Goal: Task Accomplishment & Management: Manage account settings

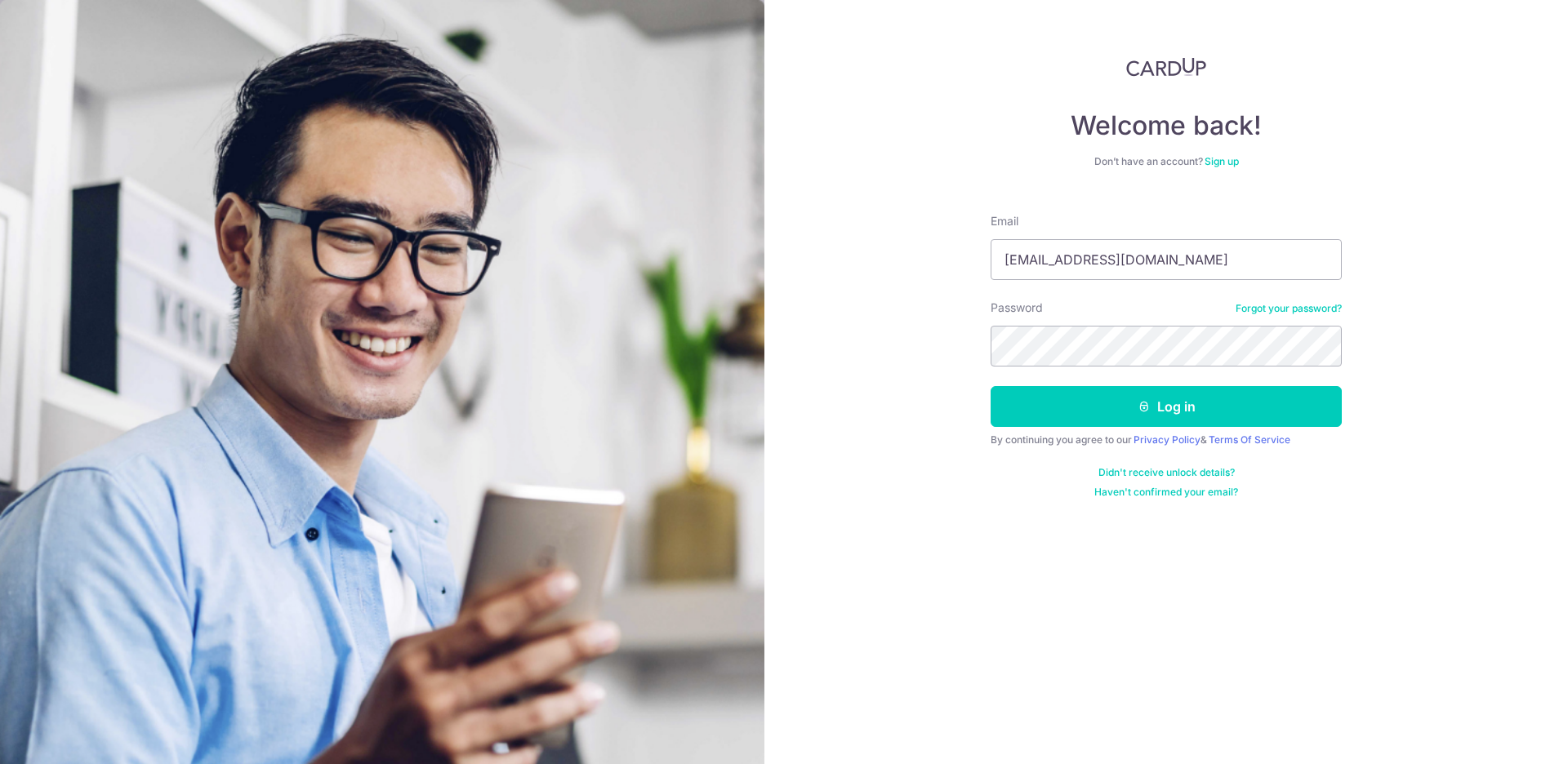
type input "[EMAIL_ADDRESS][DOMAIN_NAME]"
click at [1111, 424] on button "Log in" at bounding box center [1166, 407] width 351 height 41
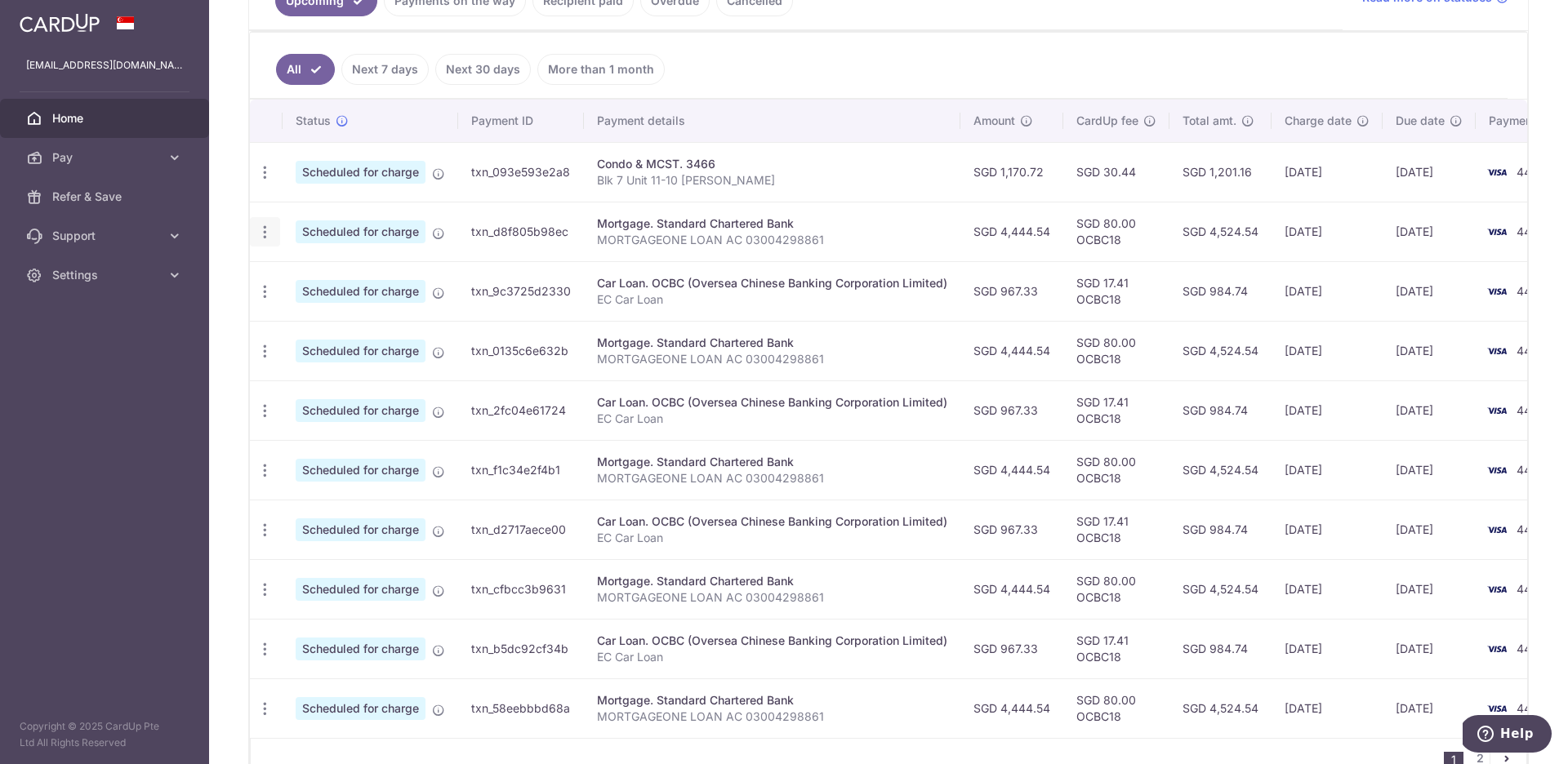
click at [267, 233] on icon "button" at bounding box center [264, 232] width 17 height 17
click at [322, 275] on span "Update payment" at bounding box center [352, 277] width 111 height 20
radio input "true"
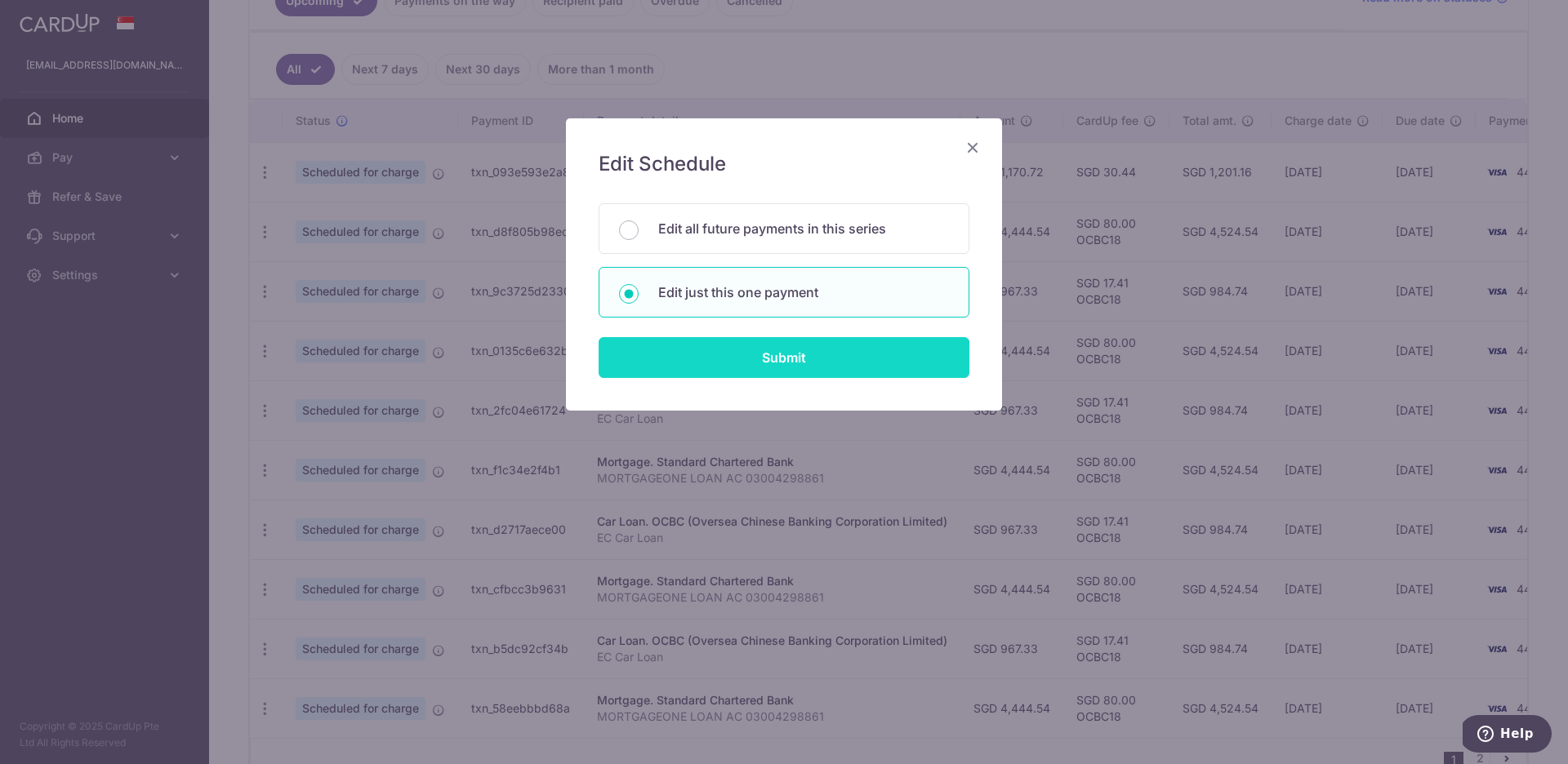
click at [702, 356] on input "Submit" at bounding box center [784, 358] width 371 height 41
radio input "true"
type input "4,444.54"
type input "06/11/2025"
type input "MORTGAGEONE LOAN AC 03004298861"
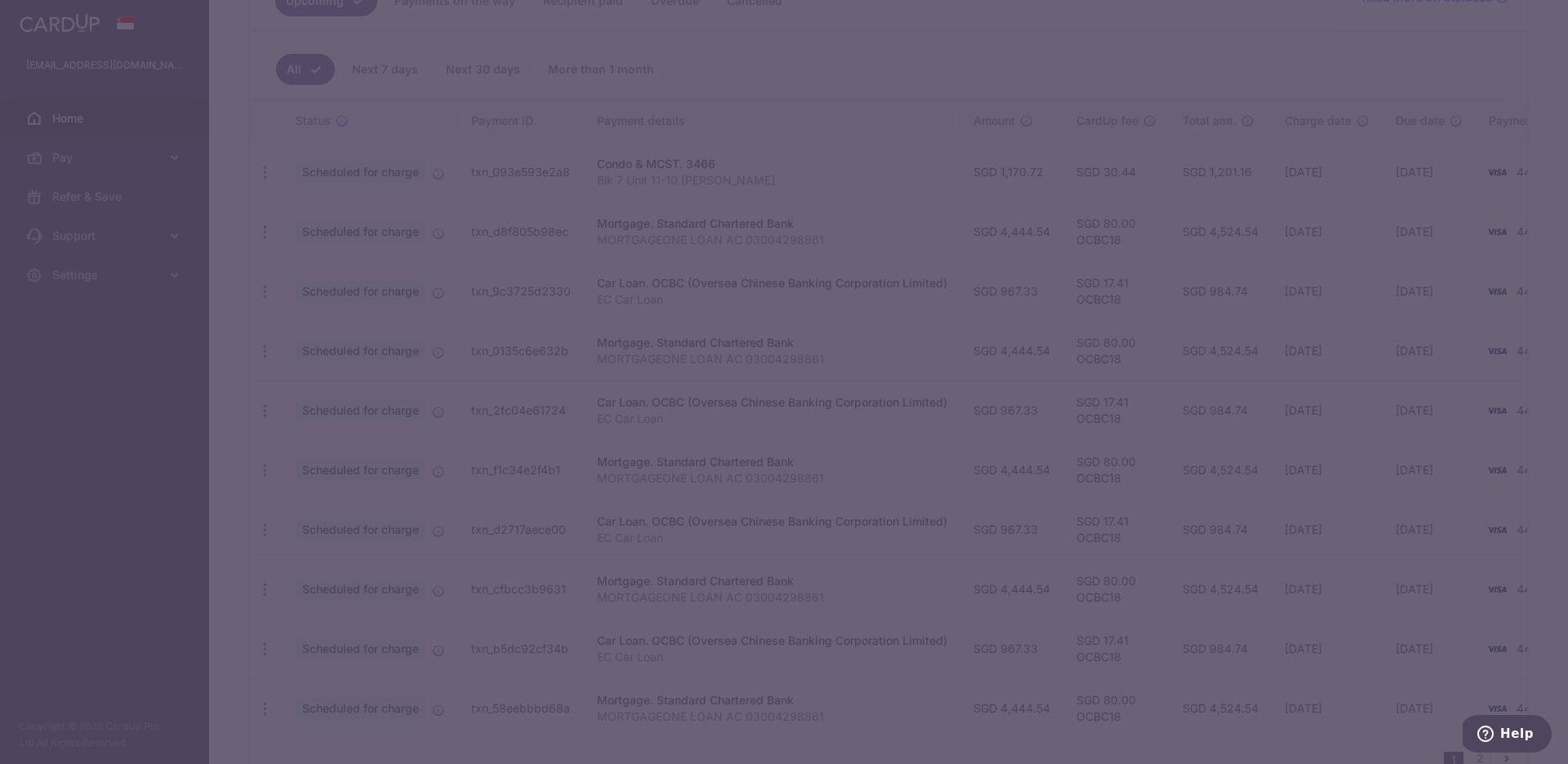
type input "OCBC18"
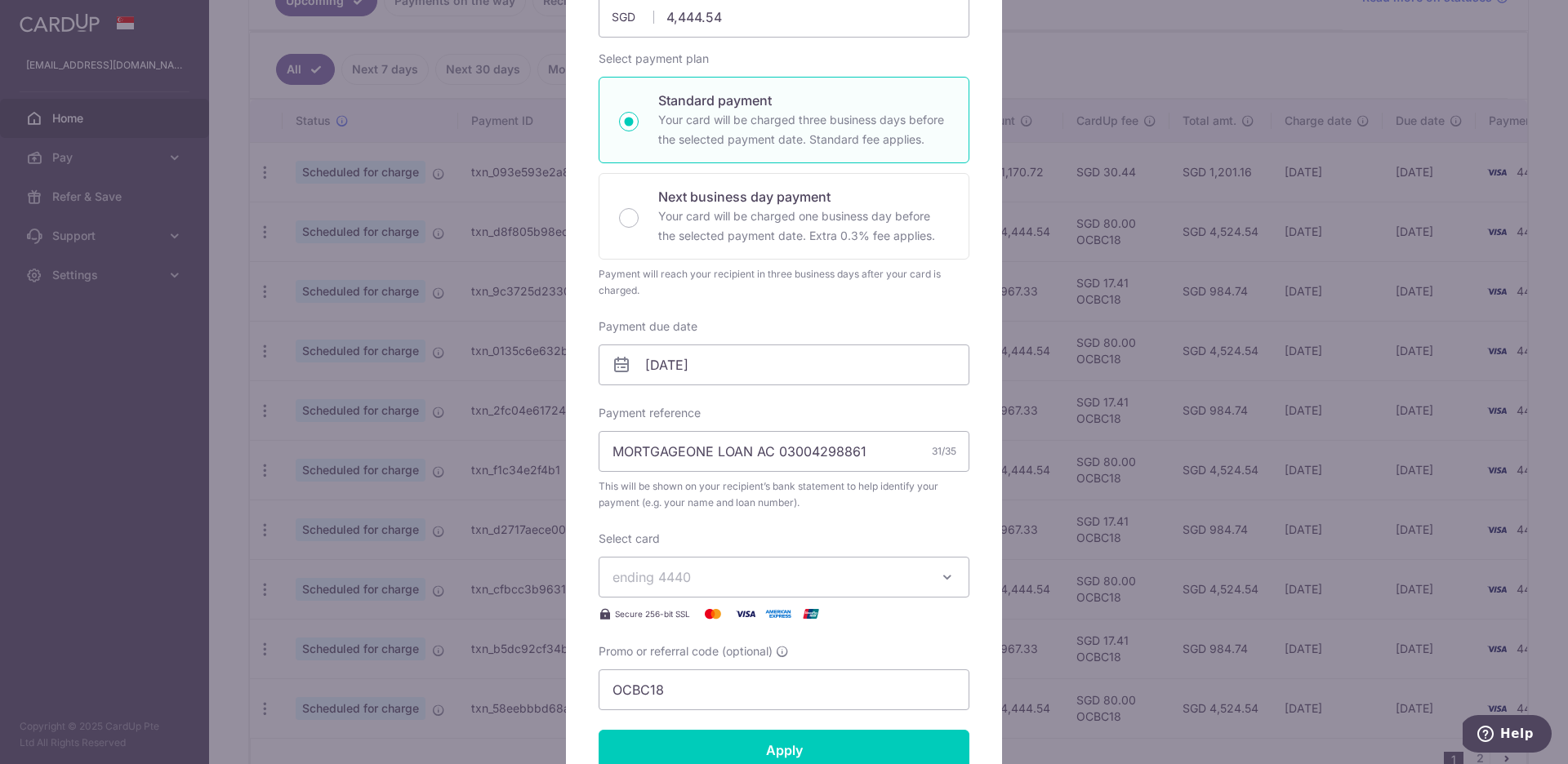
scroll to position [216, 0]
click at [733, 369] on input "06/11/2025" at bounding box center [784, 363] width 371 height 41
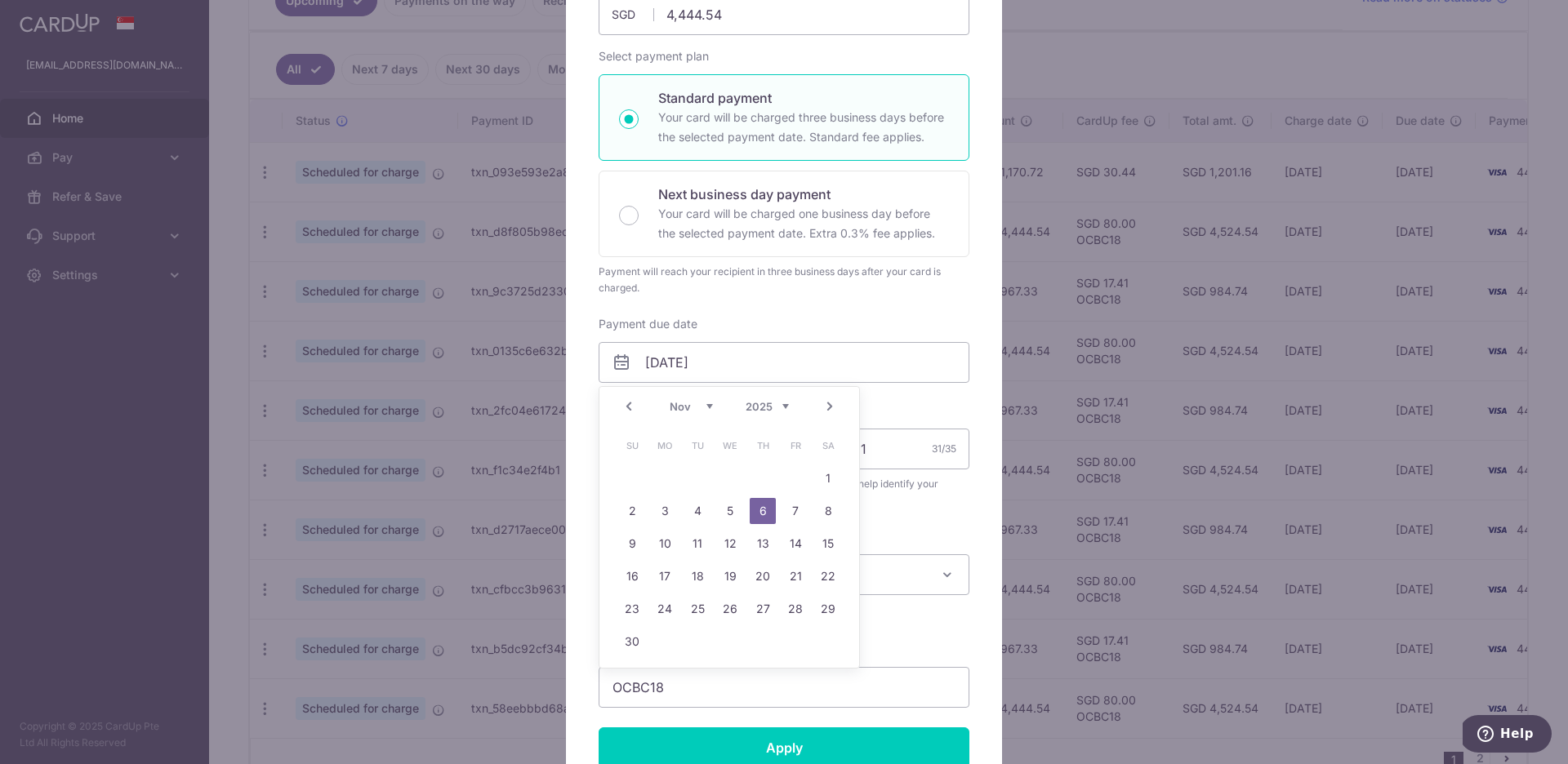
click at [633, 406] on link "Prev" at bounding box center [629, 407] width 20 height 20
click at [757, 576] on link "23" at bounding box center [763, 576] width 26 height 26
type input "23/10/2025"
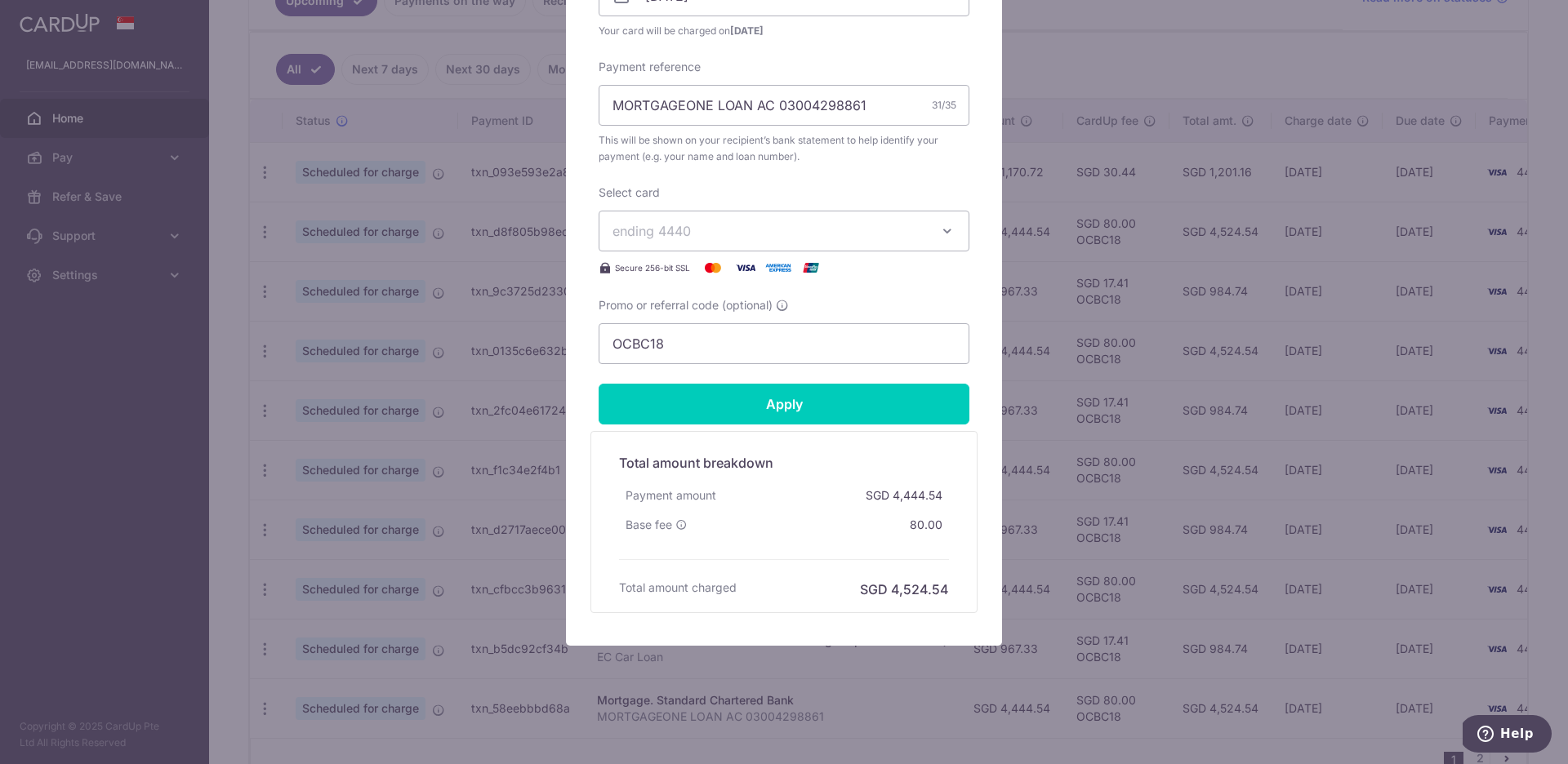
scroll to position [582, 0]
click at [801, 412] on input "Apply" at bounding box center [784, 404] width 371 height 41
type input "Successfully Applied"
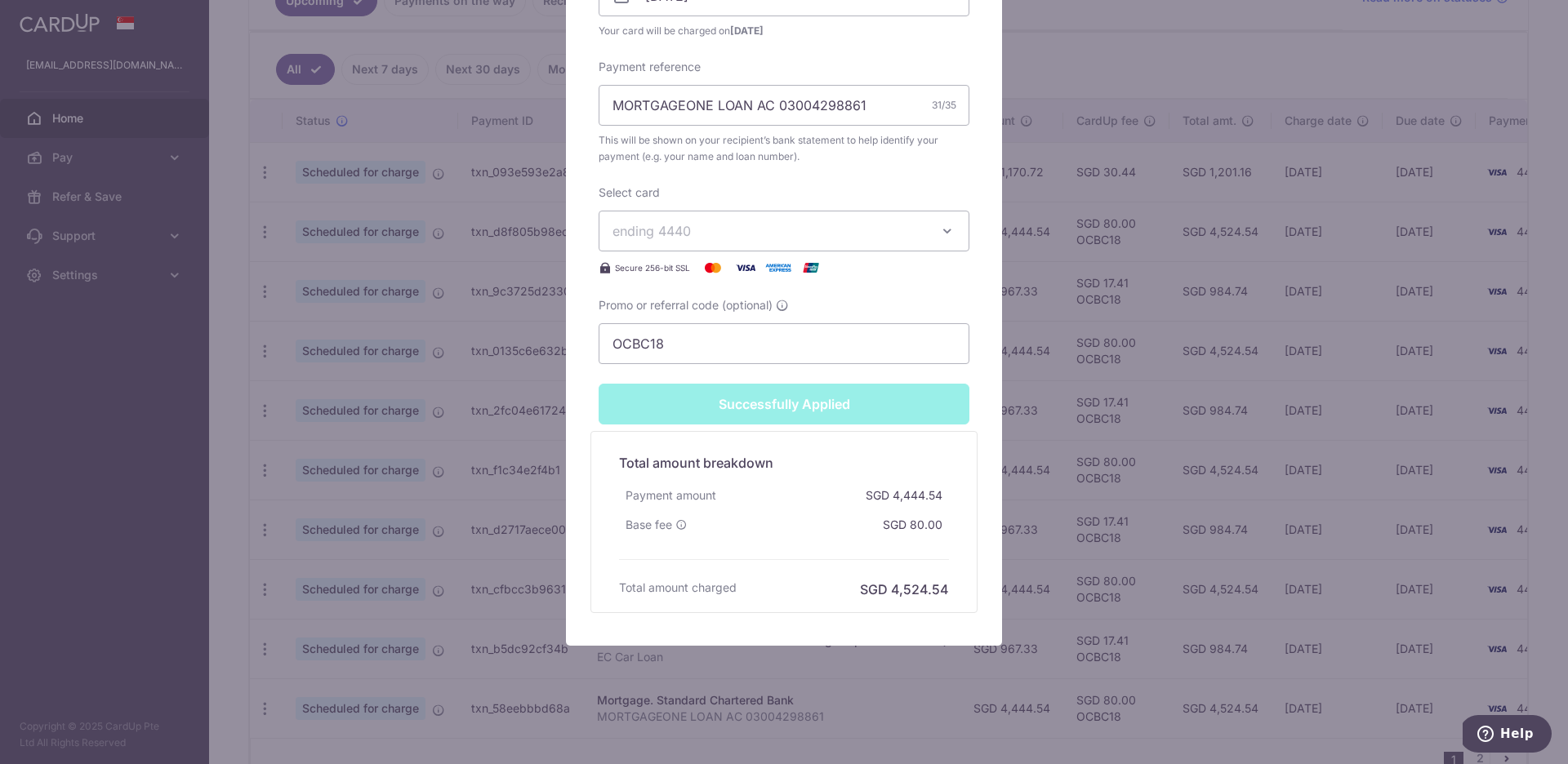
scroll to position [640, 0]
click at [1052, 430] on div "Edit payment By clicking apply, you will make changes to all payments to Standa…" at bounding box center [784, 382] width 1568 height 764
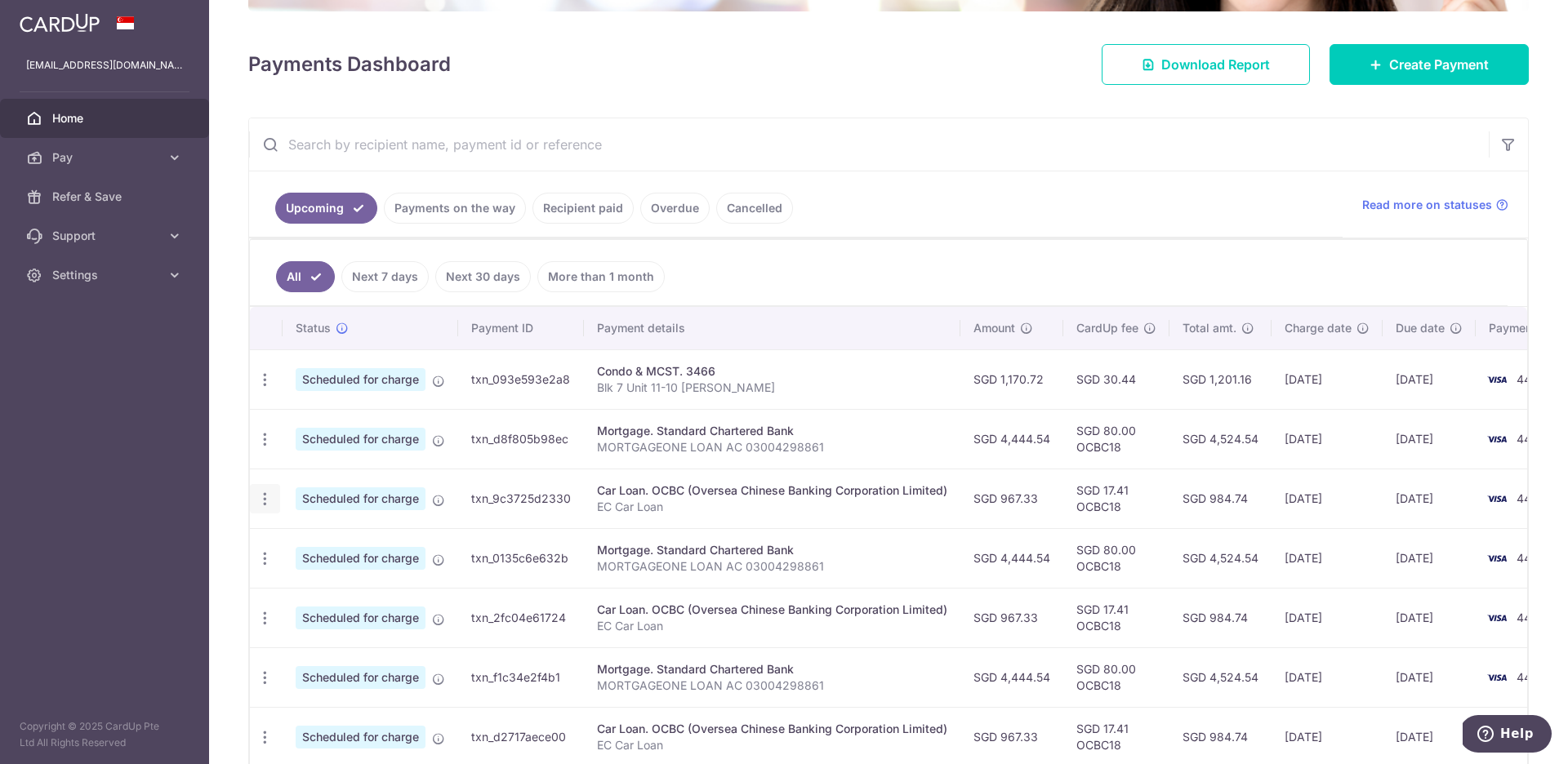
click at [266, 498] on icon "button" at bounding box center [264, 499] width 17 height 17
click at [320, 548] on span "Update payment" at bounding box center [352, 544] width 111 height 20
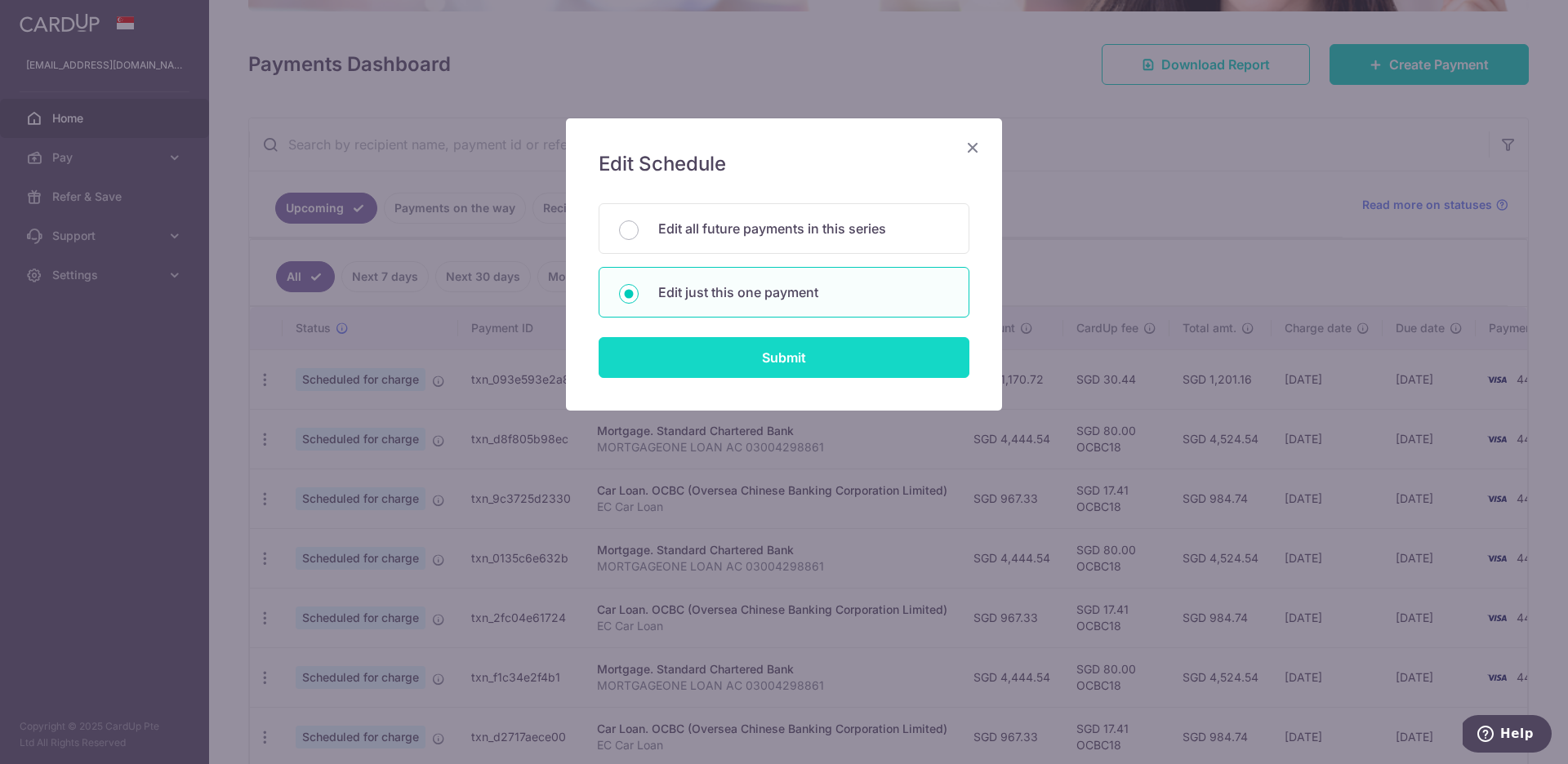
click at [761, 358] on input "Submit" at bounding box center [784, 358] width 371 height 41
radio input "true"
type input "967.33"
type input "06/11/2025"
type input "EC Car Loan"
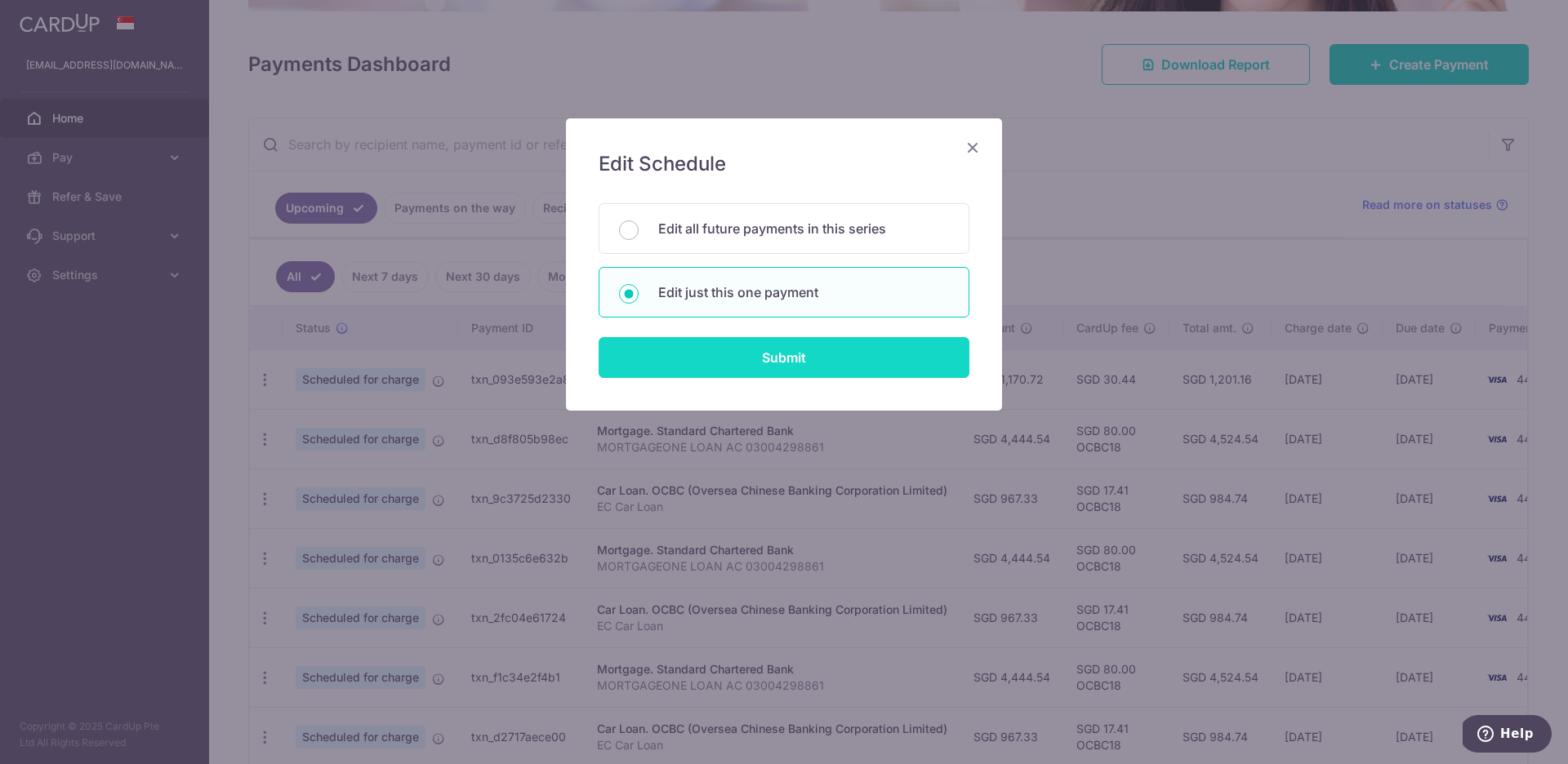
type input "OCBC18"
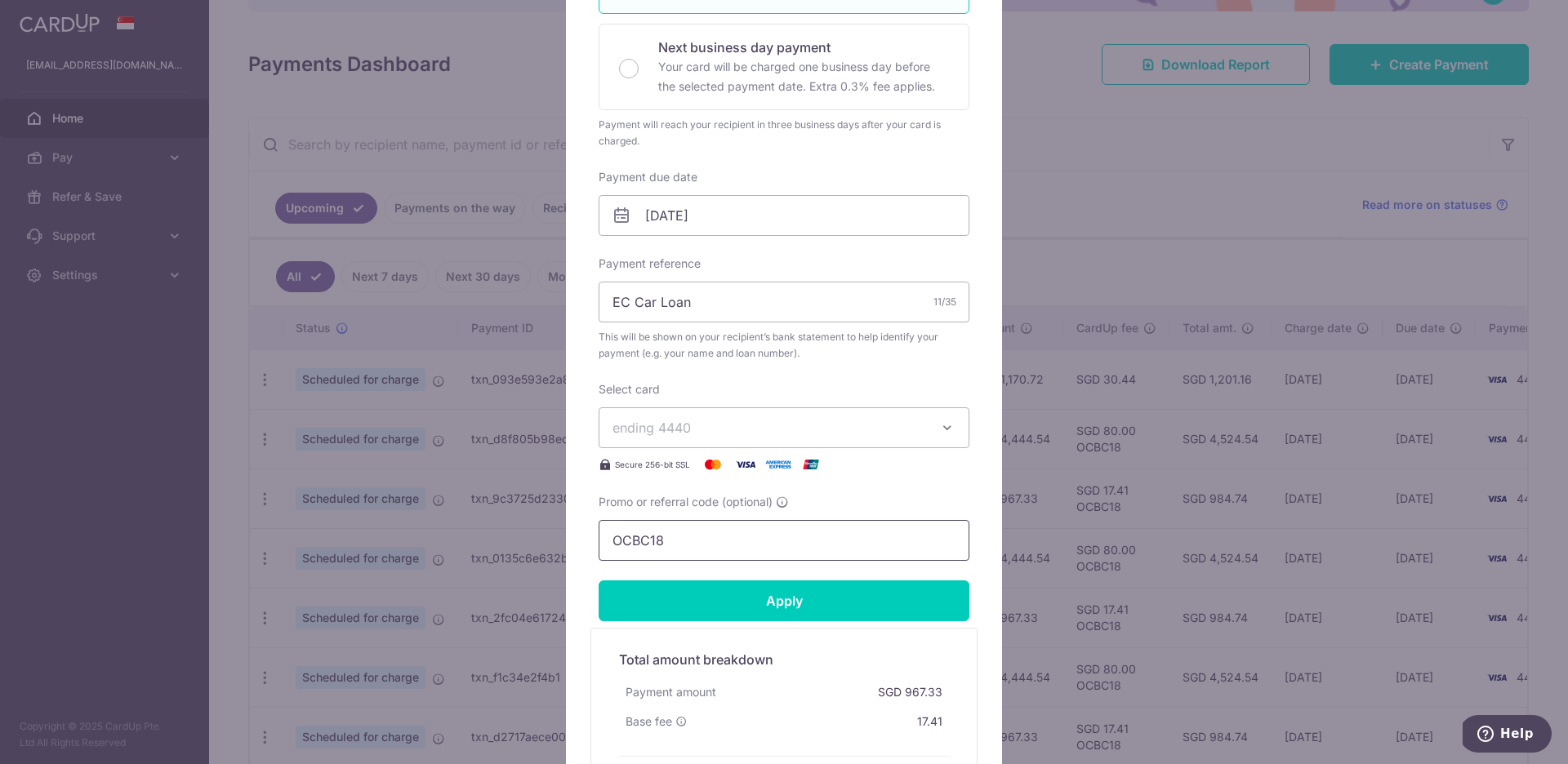
scroll to position [320, 0]
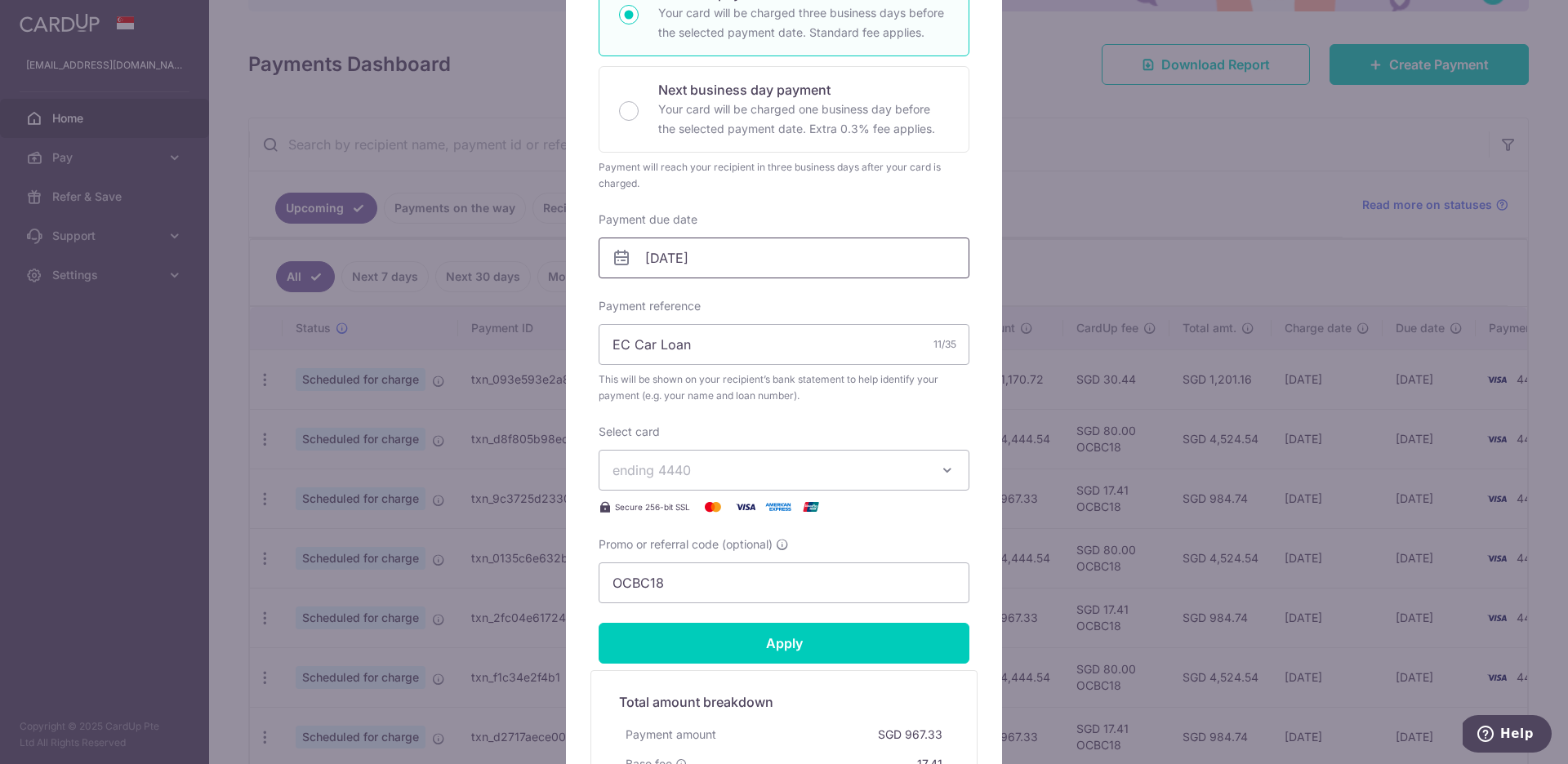
click at [771, 258] on input "06/11/2025" at bounding box center [784, 259] width 371 height 41
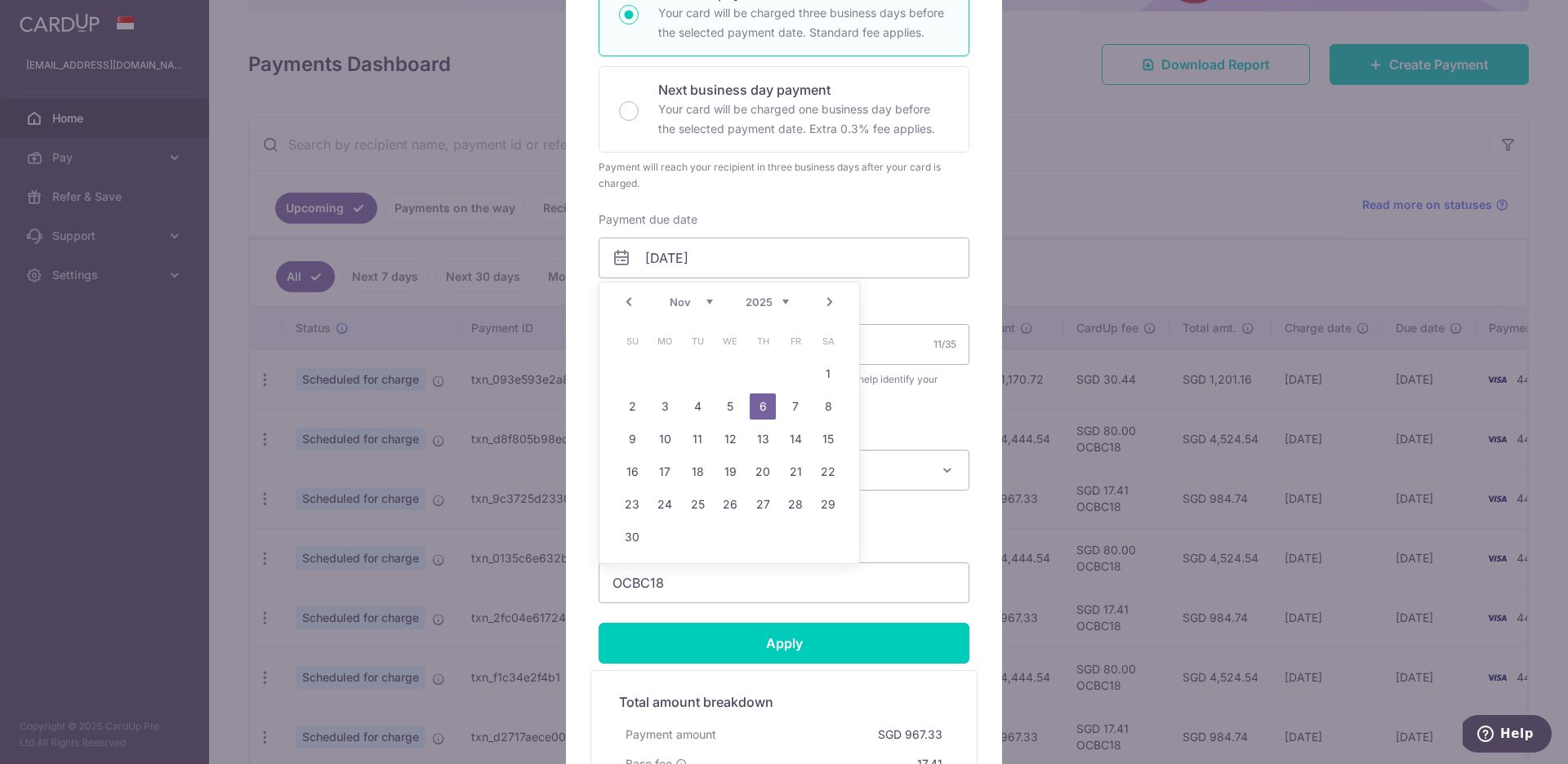
click at [630, 304] on link "Prev" at bounding box center [629, 302] width 20 height 20
click at [758, 477] on link "23" at bounding box center [763, 472] width 26 height 26
type input "23/10/2025"
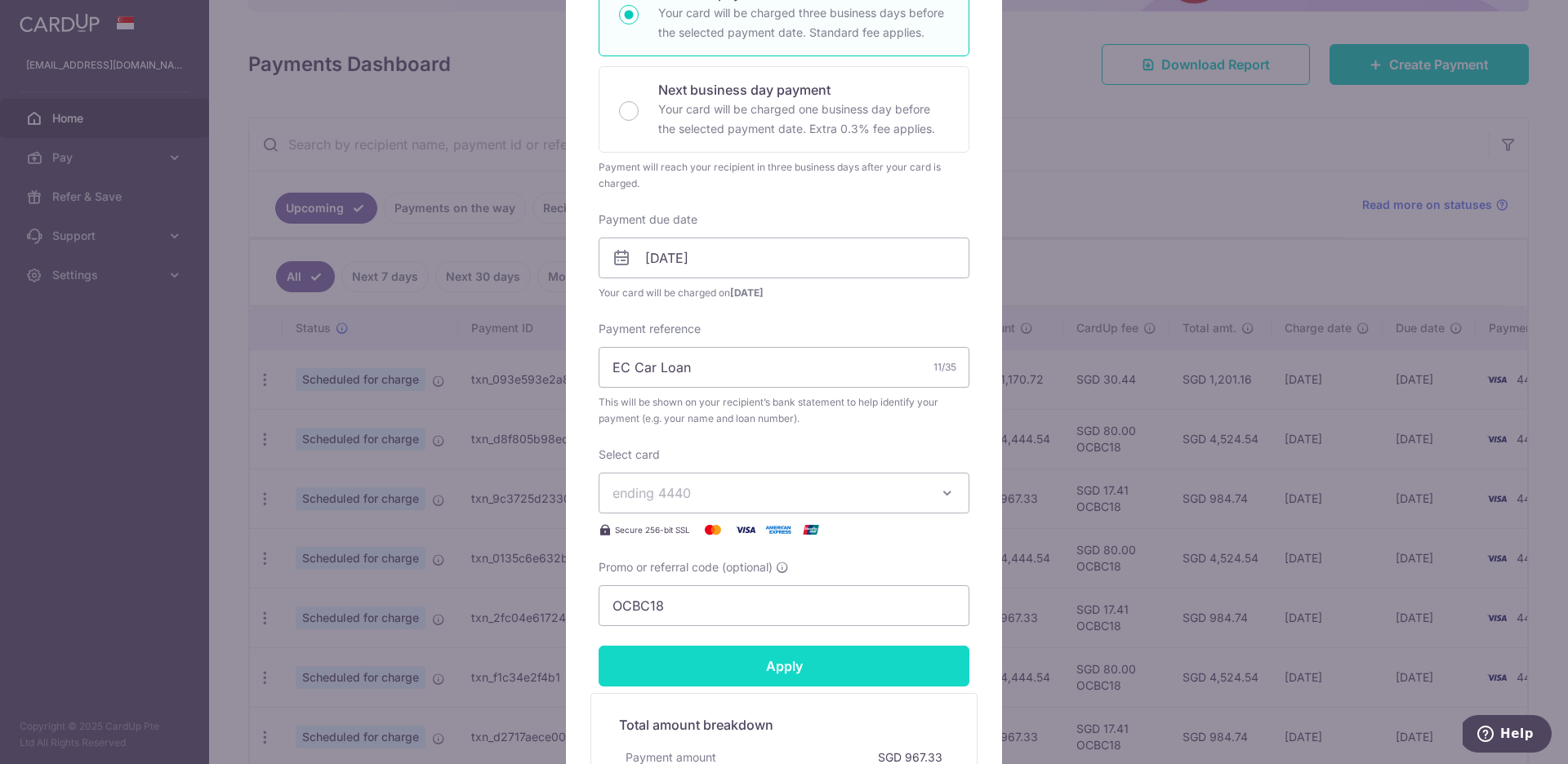
click at [789, 669] on input "Apply" at bounding box center [784, 667] width 371 height 41
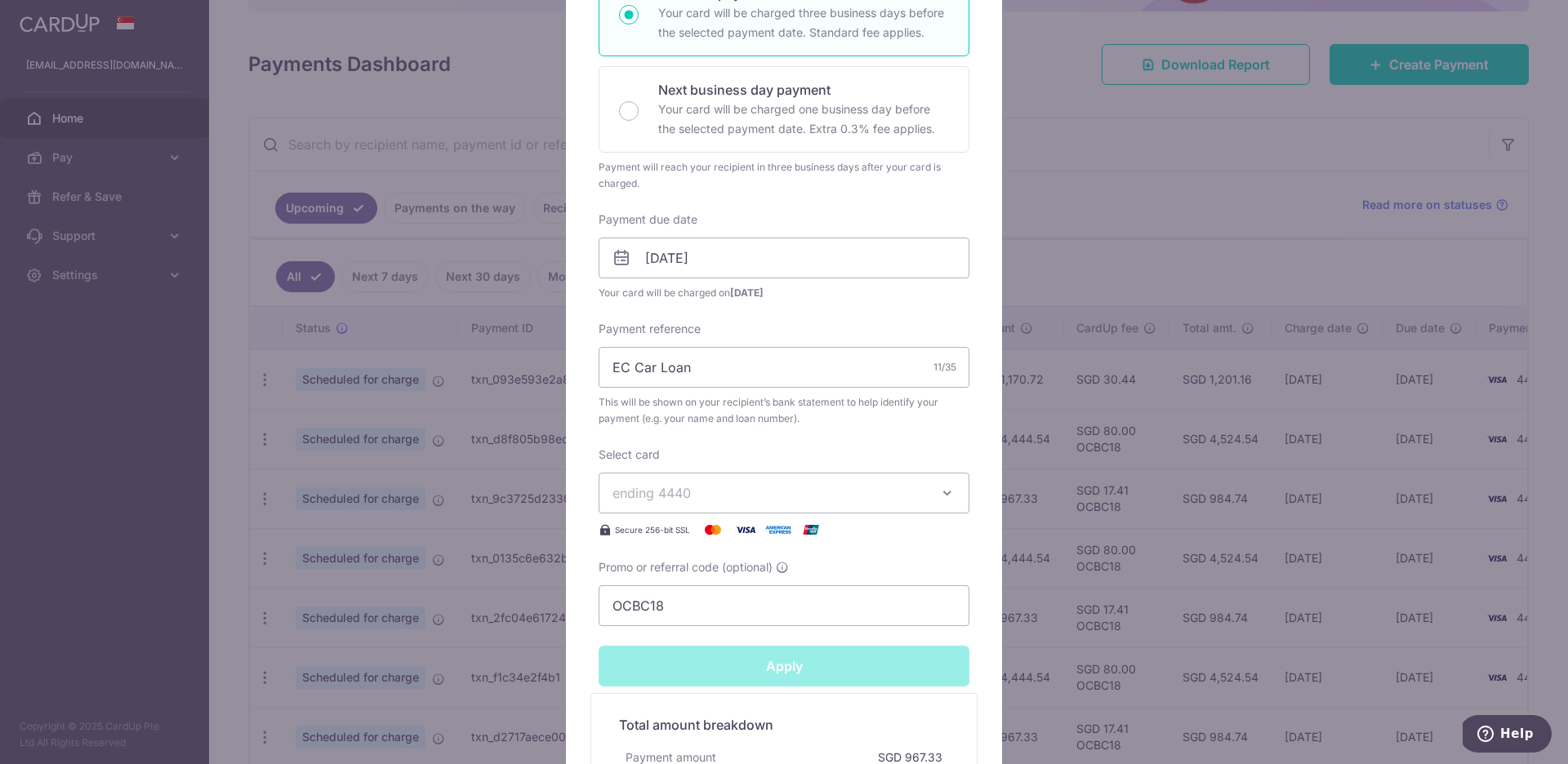
type input "Successfully Applied"
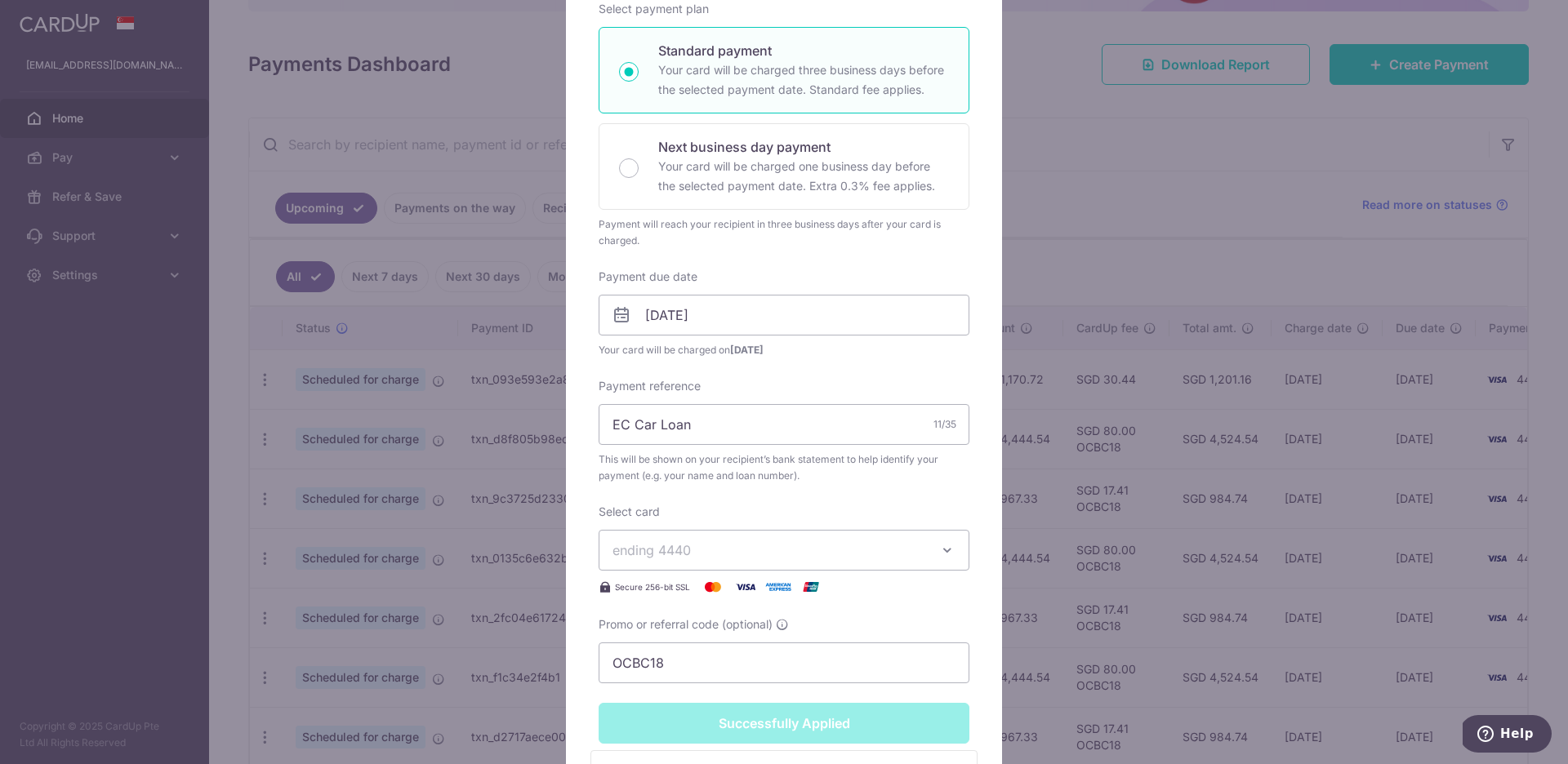
click at [1099, 270] on div "Edit payment By clicking apply, you will make changes to all payments to OCBC (…" at bounding box center [784, 382] width 1568 height 764
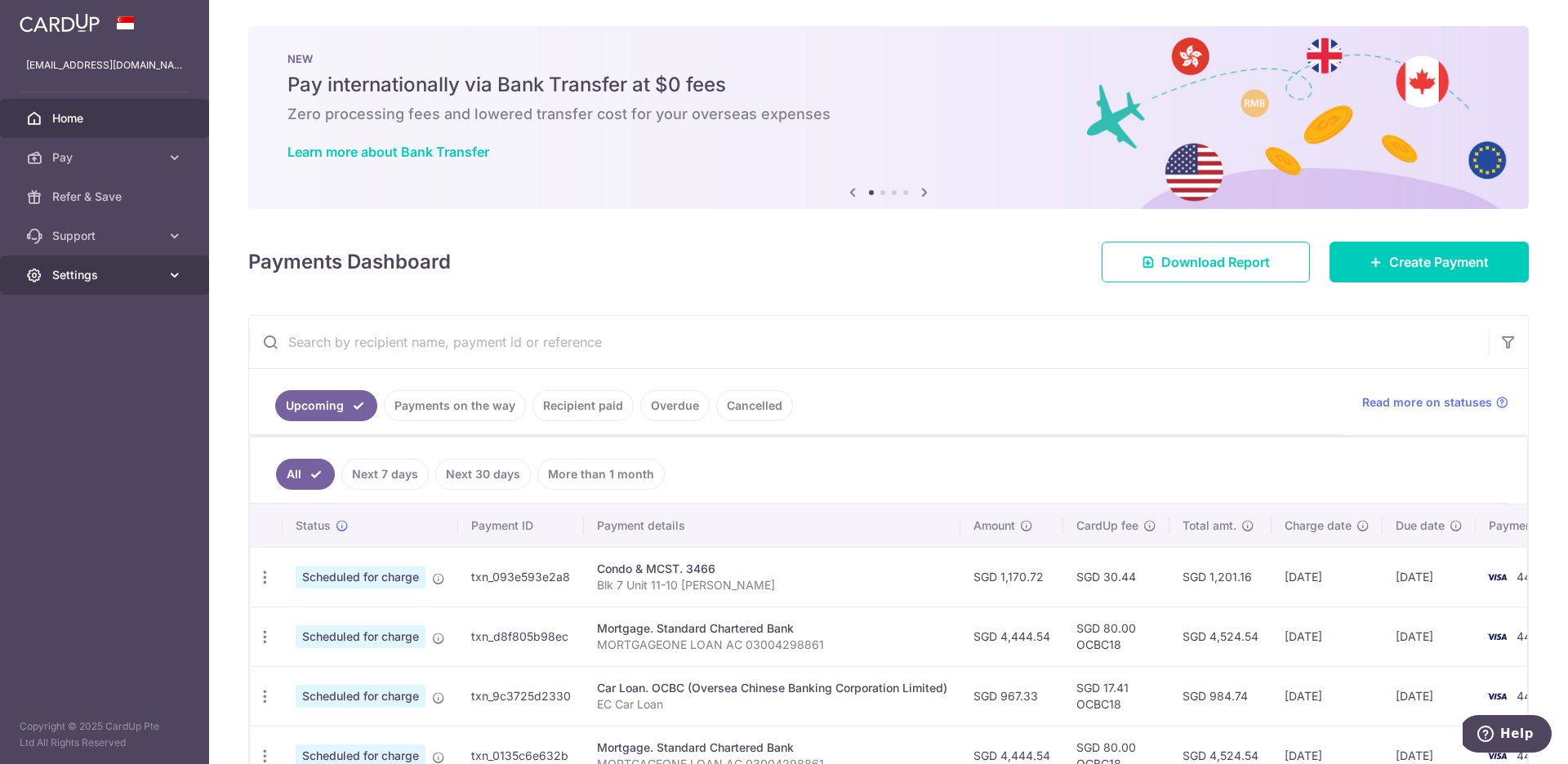
click at [176, 282] on icon at bounding box center [175, 275] width 16 height 16
click at [74, 362] on link "Logout" at bounding box center [105, 354] width 209 height 40
